Goal: Transaction & Acquisition: Purchase product/service

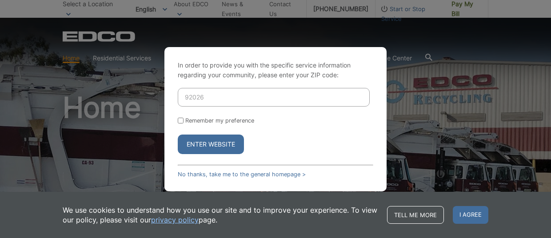
type input "92026"
click at [178, 135] on button "Enter Website" at bounding box center [211, 145] width 66 height 20
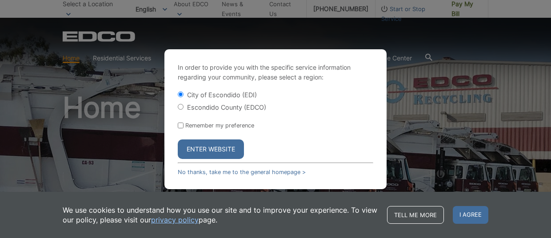
click at [128, 179] on div "In order to provide you with the specific service information regarding your co…" at bounding box center [275, 119] width 551 height 238
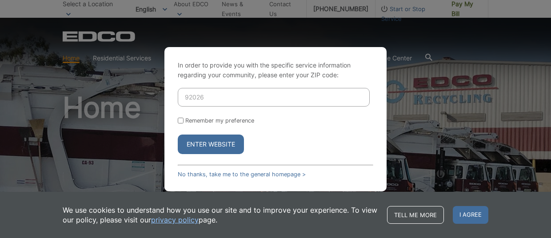
click at [208, 97] on input "92026" at bounding box center [274, 97] width 192 height 19
type input "92069"
click at [181, 120] on input "Remember my preference" at bounding box center [181, 121] width 6 height 6
checkbox input "true"
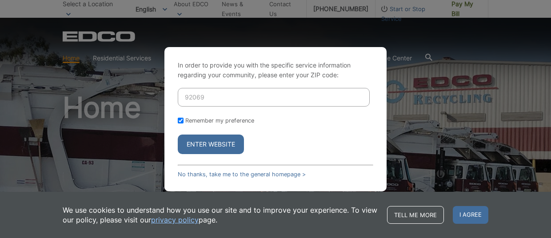
click at [207, 146] on button "Enter Website" at bounding box center [211, 145] width 66 height 20
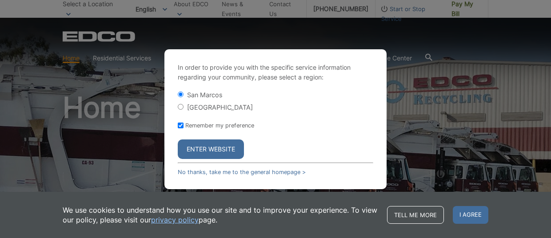
click at [216, 148] on button "Enter Website" at bounding box center [211, 150] width 66 height 20
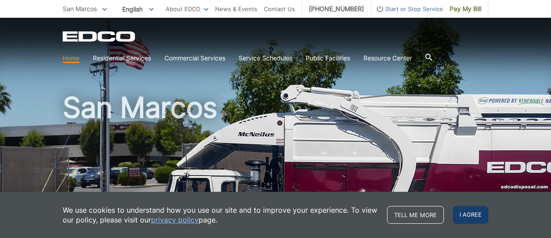
click at [468, 212] on span "I agree" at bounding box center [471, 215] width 36 height 18
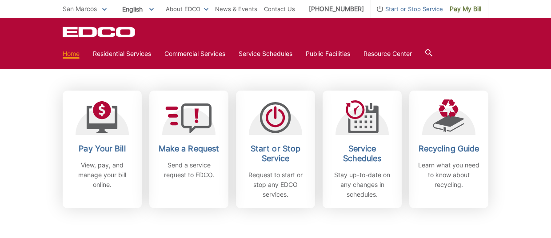
scroll to position [252, 0]
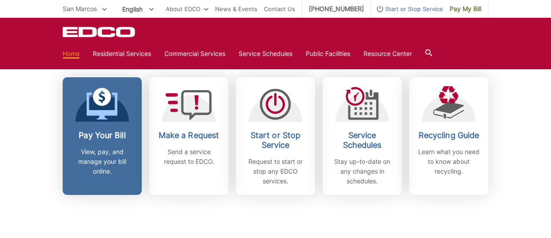
click at [94, 106] on icon at bounding box center [102, 104] width 31 height 32
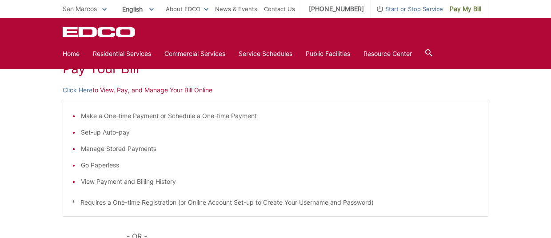
scroll to position [129, 0]
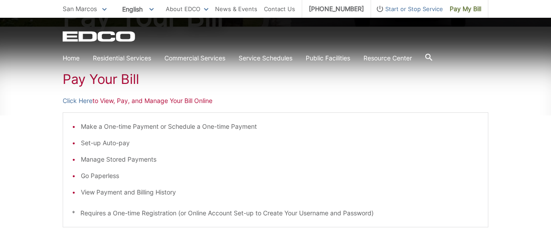
click at [157, 105] on p "Click Here to View, Pay, and Manage Your Bill Online" at bounding box center [276, 101] width 426 height 10
click at [83, 103] on link "Click Here" at bounding box center [78, 101] width 30 height 10
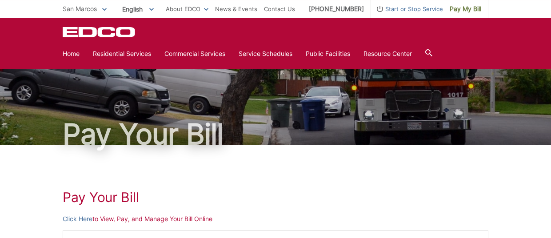
scroll to position [0, 0]
